Goal: Use online tool/utility: Utilize a website feature to perform a specific function

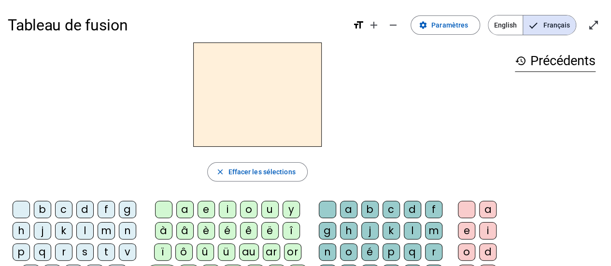
drag, startPoint x: 106, startPoint y: 232, endPoint x: 142, endPoint y: 216, distance: 39.8
click at [106, 231] on div "m" at bounding box center [106, 230] width 17 height 17
click at [182, 209] on div "a" at bounding box center [184, 209] width 17 height 17
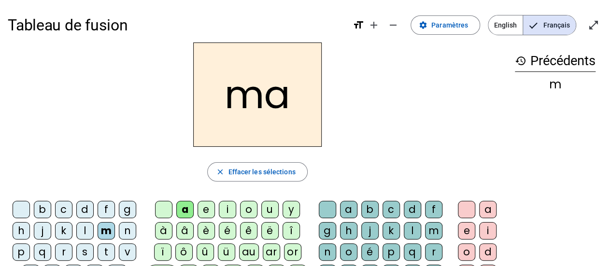
click at [103, 250] on div "t" at bounding box center [106, 251] width 17 height 17
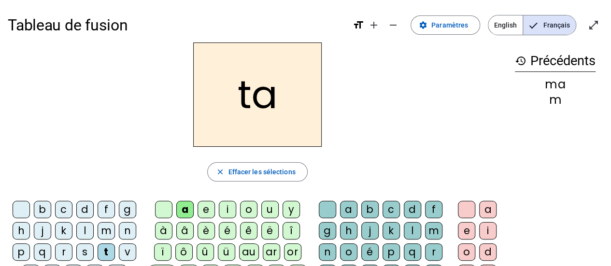
click at [90, 228] on div "l" at bounding box center [84, 230] width 17 height 17
click at [102, 251] on div "t" at bounding box center [106, 251] width 17 height 17
click at [87, 224] on div "l" at bounding box center [84, 230] width 17 height 17
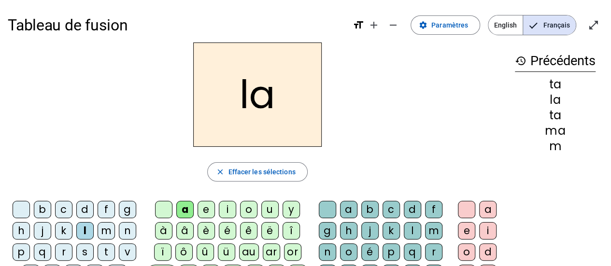
click at [83, 253] on div "s" at bounding box center [84, 251] width 17 height 17
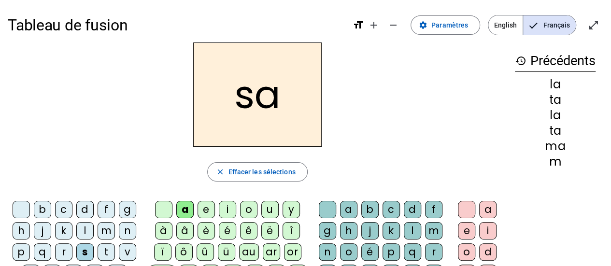
click at [409, 230] on div "l" at bounding box center [412, 230] width 17 height 17
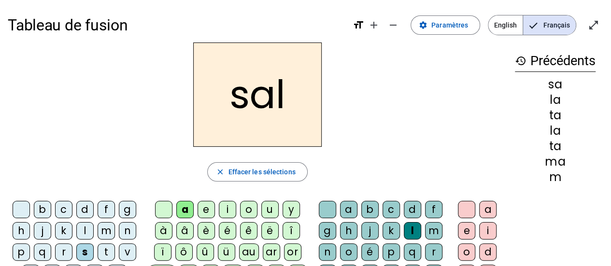
click at [40, 209] on div "b" at bounding box center [42, 209] width 17 height 17
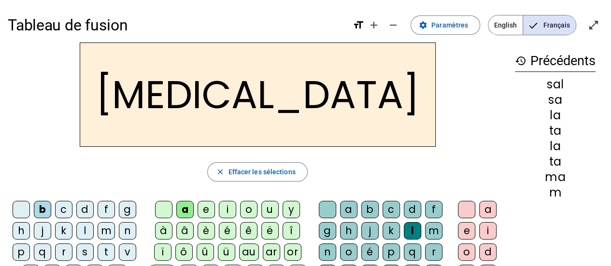
click at [106, 227] on div "m" at bounding box center [106, 230] width 17 height 17
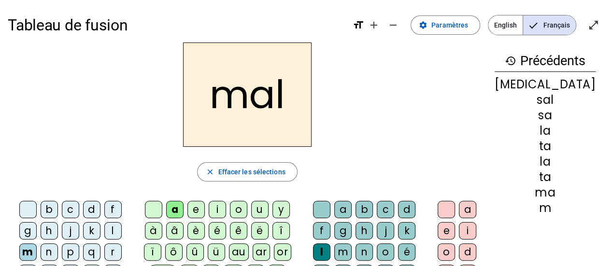
click at [223, 210] on div "i" at bounding box center [217, 209] width 17 height 17
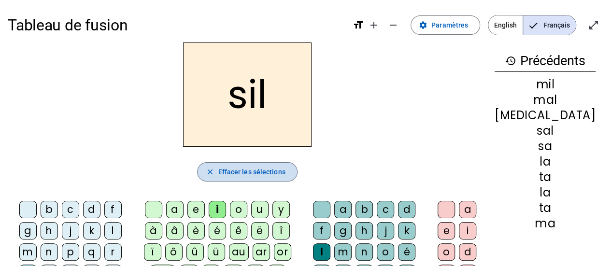
click at [295, 177] on span "button" at bounding box center [247, 171] width 99 height 23
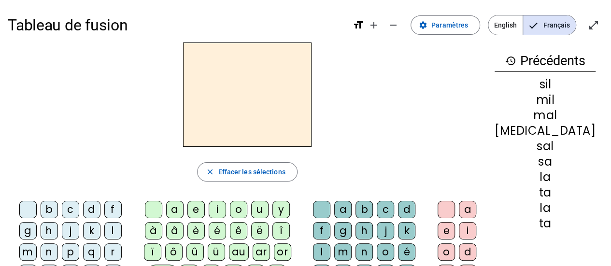
click at [225, 206] on div "i" at bounding box center [217, 209] width 17 height 17
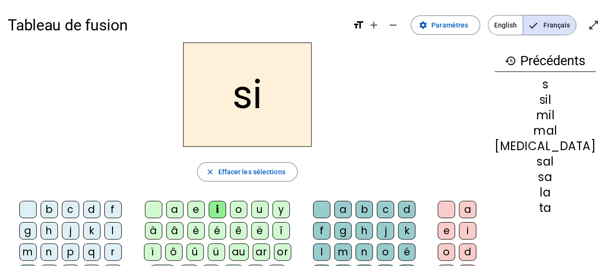
click at [202, 206] on div "e" at bounding box center [195, 209] width 17 height 17
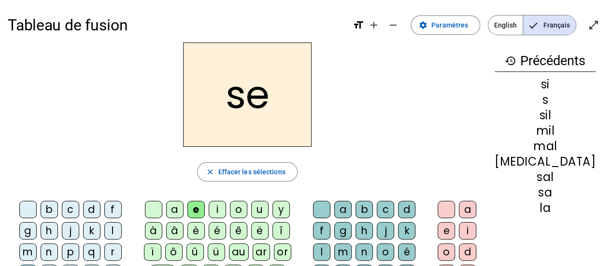
click at [268, 212] on div "u" at bounding box center [259, 209] width 17 height 17
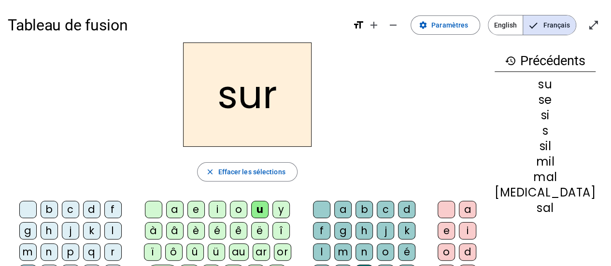
click at [37, 243] on div "m" at bounding box center [27, 251] width 17 height 17
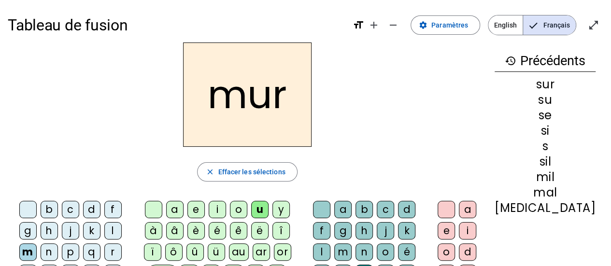
click at [83, 207] on div "d" at bounding box center [91, 209] width 17 height 17
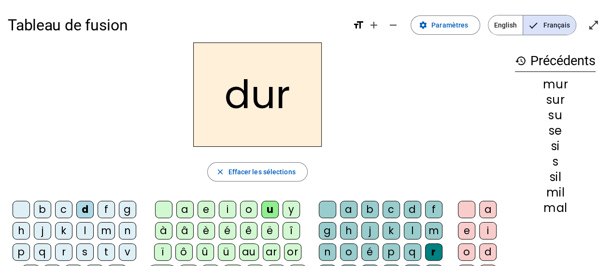
click at [430, 247] on div "r" at bounding box center [433, 251] width 17 height 17
click at [270, 174] on span "Effacer les sélections" at bounding box center [261, 172] width 67 height 12
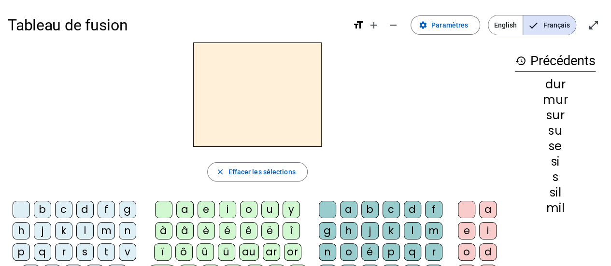
click at [80, 208] on div "d" at bounding box center [84, 209] width 17 height 17
click at [201, 207] on div "e" at bounding box center [206, 209] width 17 height 17
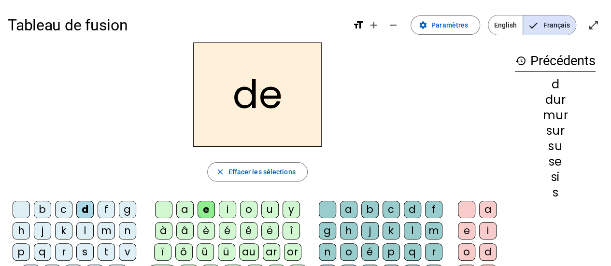
click at [268, 210] on div "u" at bounding box center [269, 209] width 17 height 17
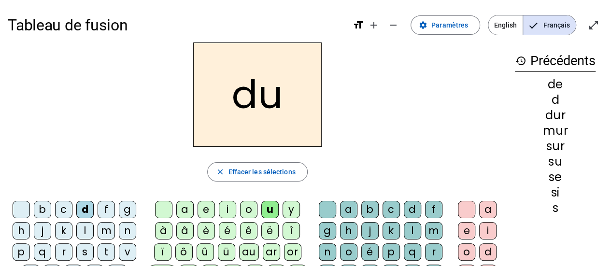
click at [45, 209] on div "b" at bounding box center [42, 209] width 17 height 17
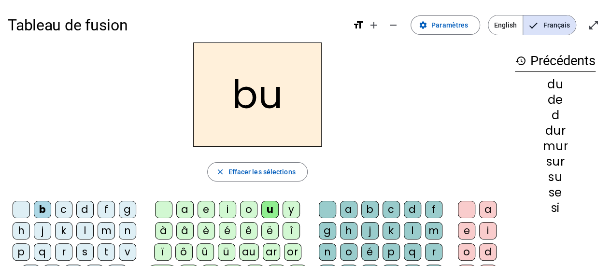
click at [126, 253] on div "v" at bounding box center [127, 251] width 17 height 17
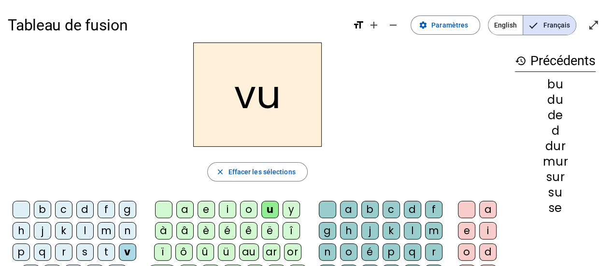
drag, startPoint x: 108, startPoint y: 252, endPoint x: 95, endPoint y: 137, distance: 115.6
click at [107, 251] on div "t" at bounding box center [106, 251] width 17 height 17
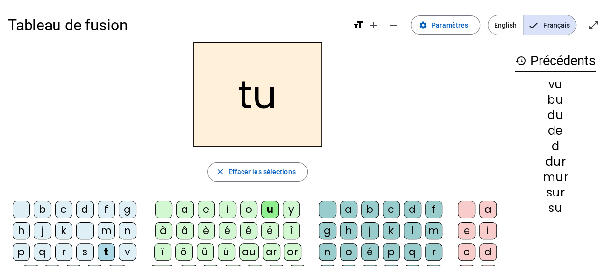
drag, startPoint x: 206, startPoint y: 209, endPoint x: 189, endPoint y: 192, distance: 23.9
click at [206, 209] on div "e" at bounding box center [206, 209] width 17 height 17
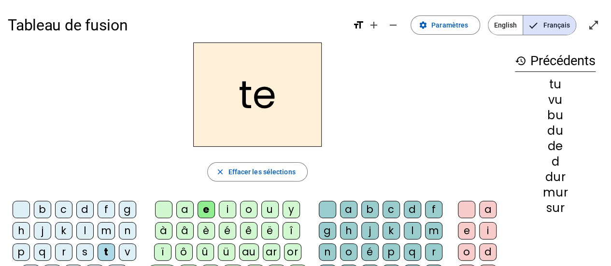
click at [84, 234] on div "l" at bounding box center [84, 230] width 17 height 17
